Goal: Navigation & Orientation: Find specific page/section

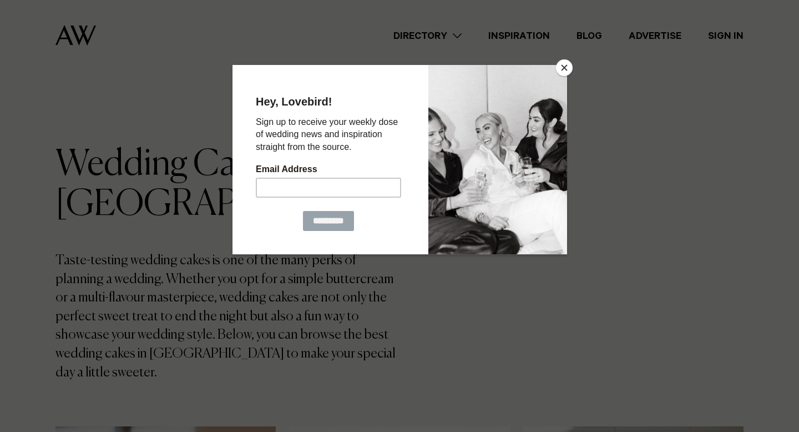
click at [560, 69] on button "Close" at bounding box center [564, 67] width 17 height 17
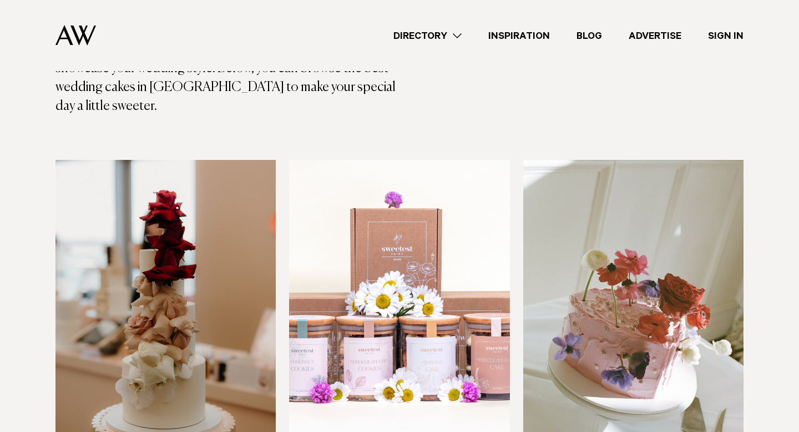
scroll to position [279, 0]
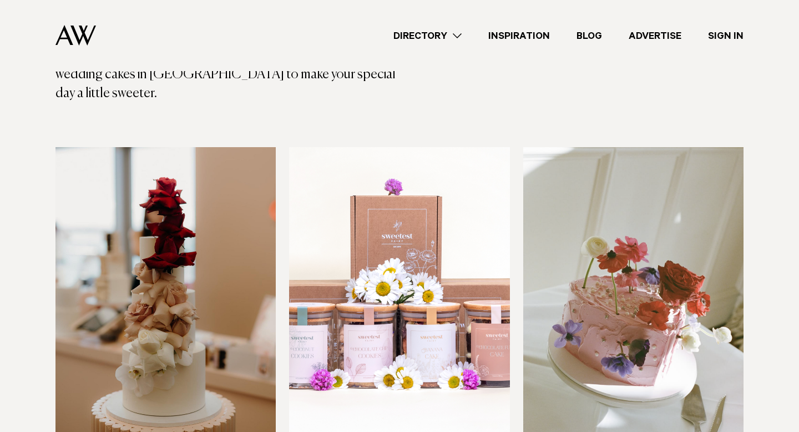
click at [457, 31] on link "Directory" at bounding box center [427, 35] width 95 height 15
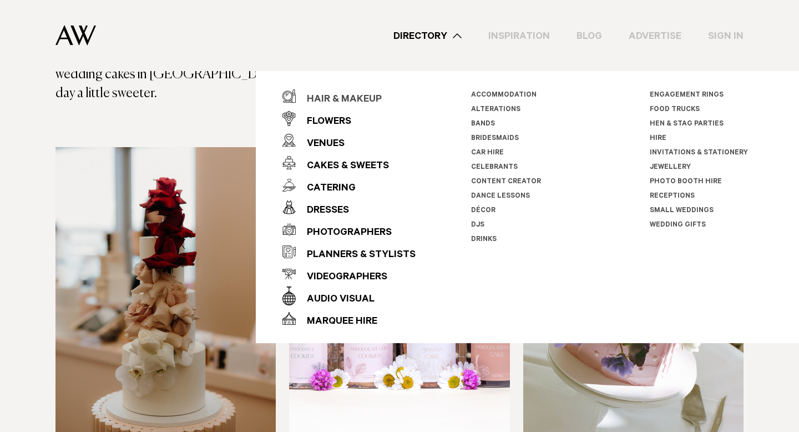
click at [350, 94] on div "Hair & Makeup" at bounding box center [339, 100] width 86 height 22
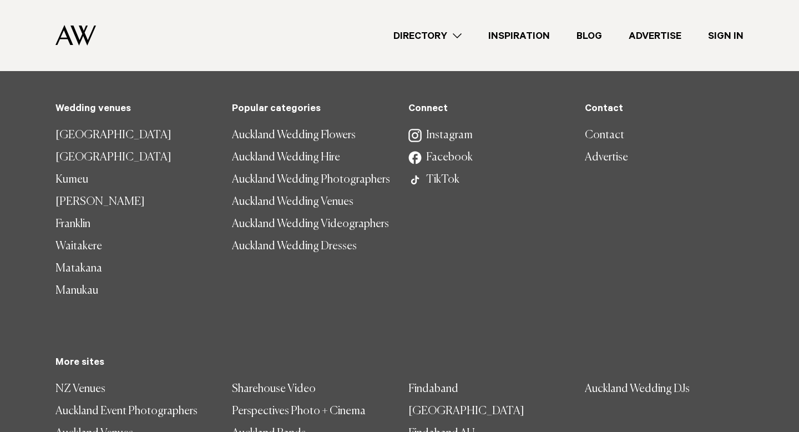
scroll to position [3283, 0]
click at [82, 168] on link "Kumeu" at bounding box center [134, 179] width 159 height 22
